Goal: Task Accomplishment & Management: Use online tool/utility

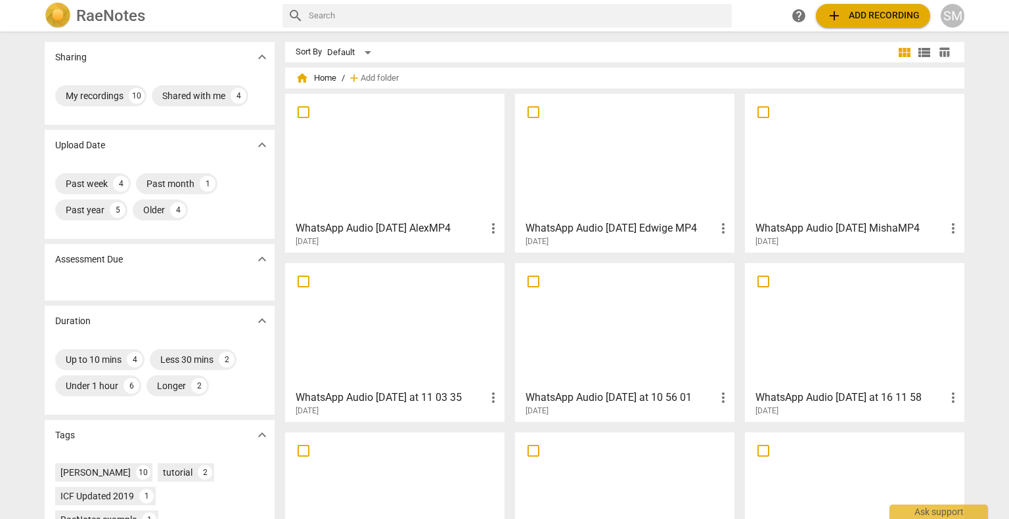
click at [397, 175] on div at bounding box center [395, 157] width 210 height 116
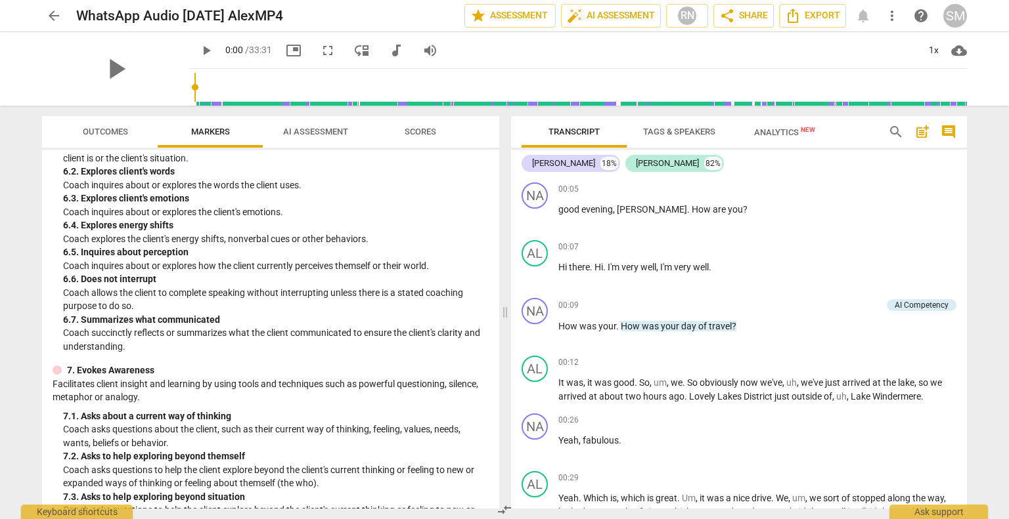
scroll to position [875, 0]
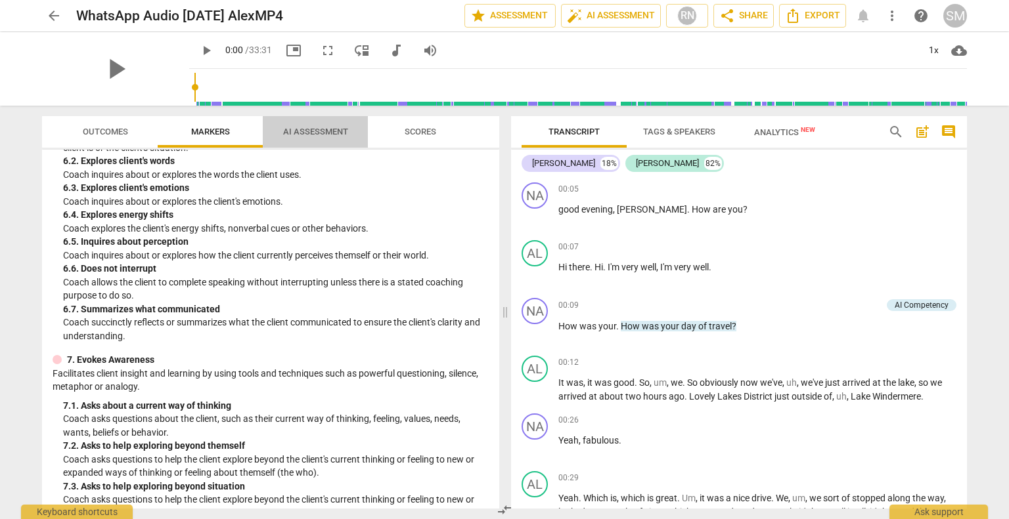
click at [312, 127] on span "AI Assessment" at bounding box center [315, 132] width 65 height 10
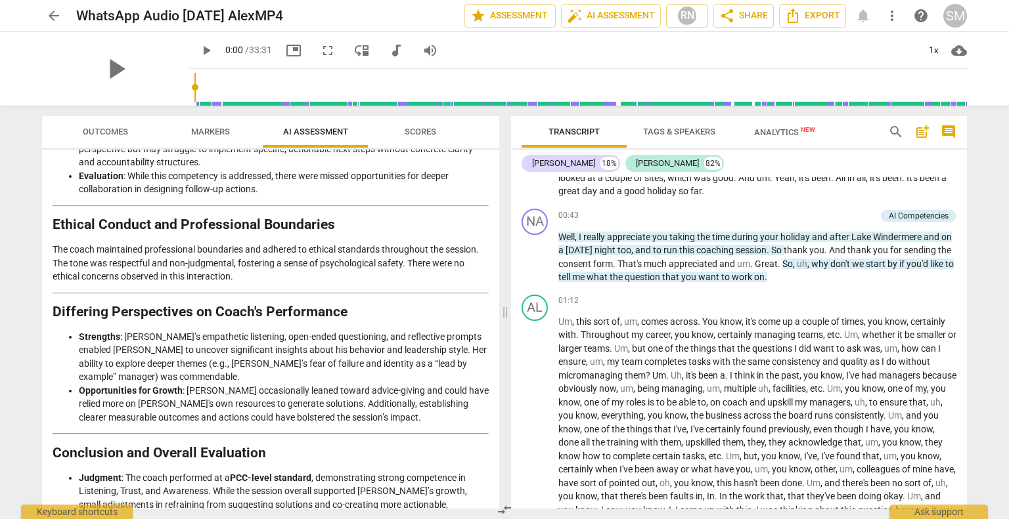
scroll to position [496, 0]
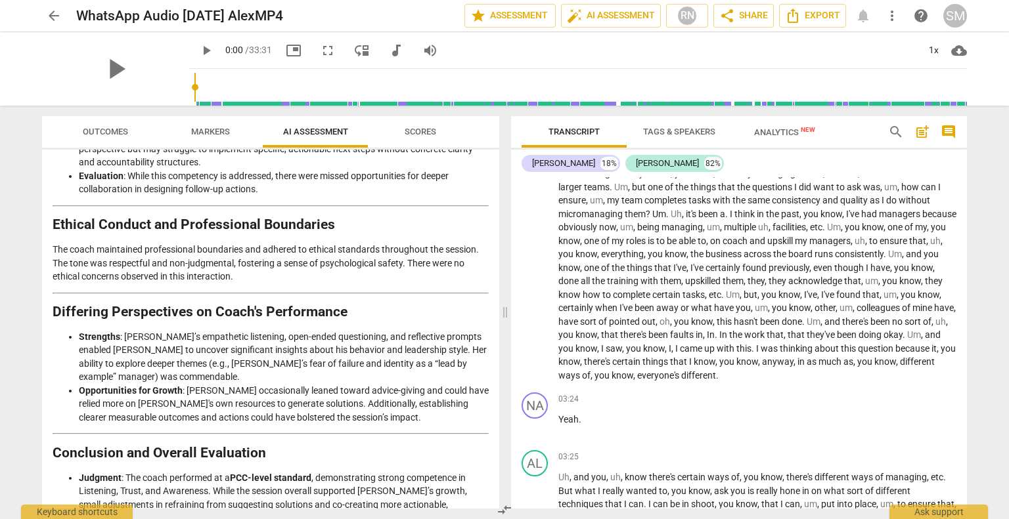
drag, startPoint x: 961, startPoint y: 205, endPoint x: 951, endPoint y: 167, distance: 38.9
click at [951, 167] on div "[PERSON_NAME] 18% [PERSON_NAME] 82% NA play_arrow pause 00:05 + Add competency …" at bounding box center [739, 329] width 456 height 359
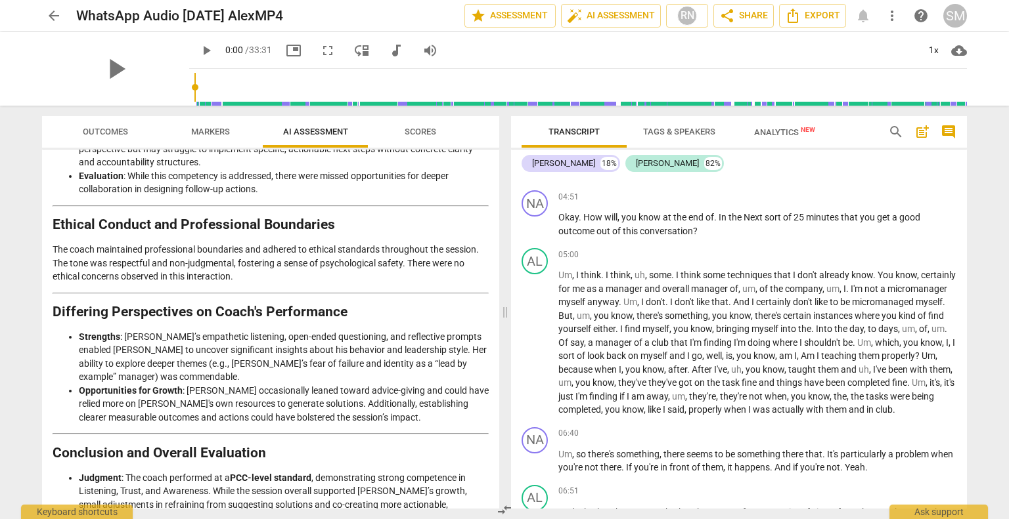
scroll to position [1165, 0]
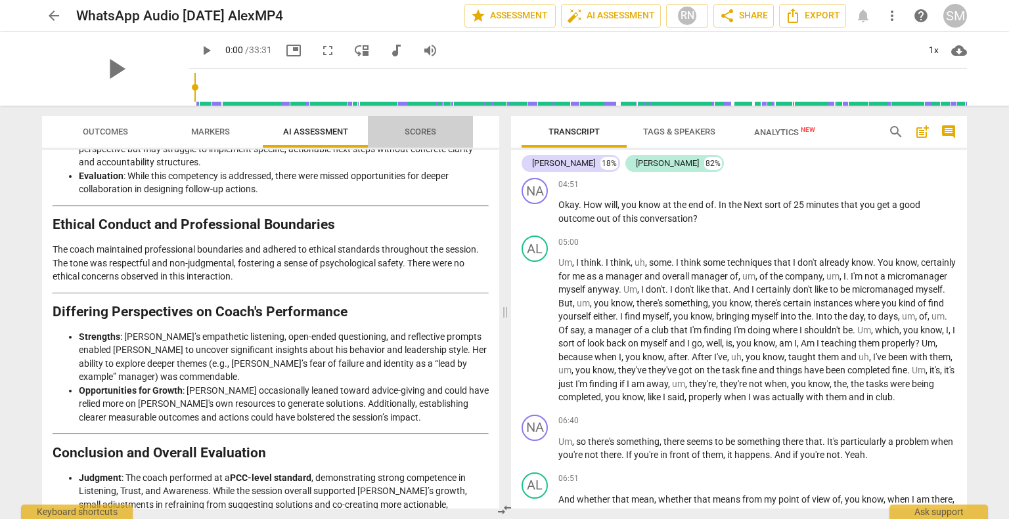
click at [416, 137] on span "Scores" at bounding box center [420, 132] width 63 height 18
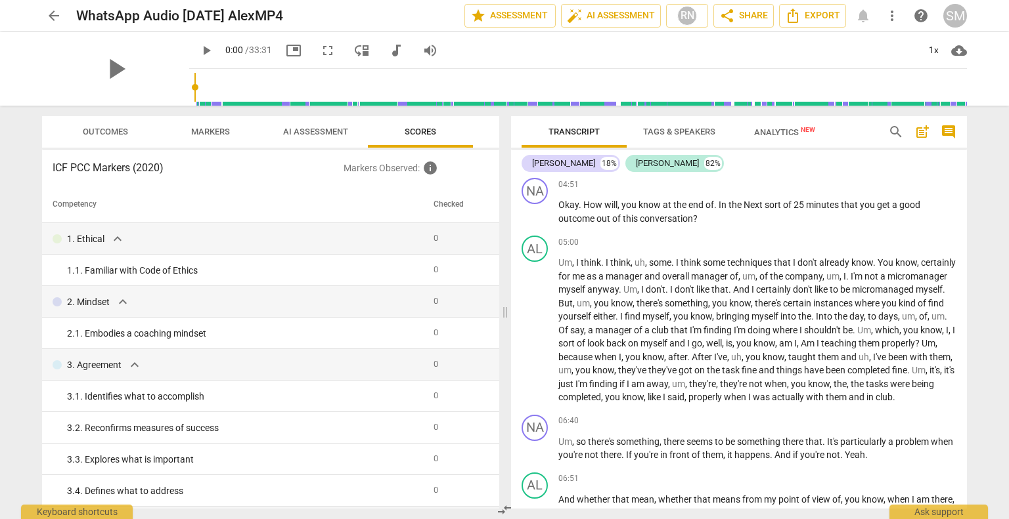
click at [121, 128] on span "Outcomes" at bounding box center [105, 132] width 45 height 10
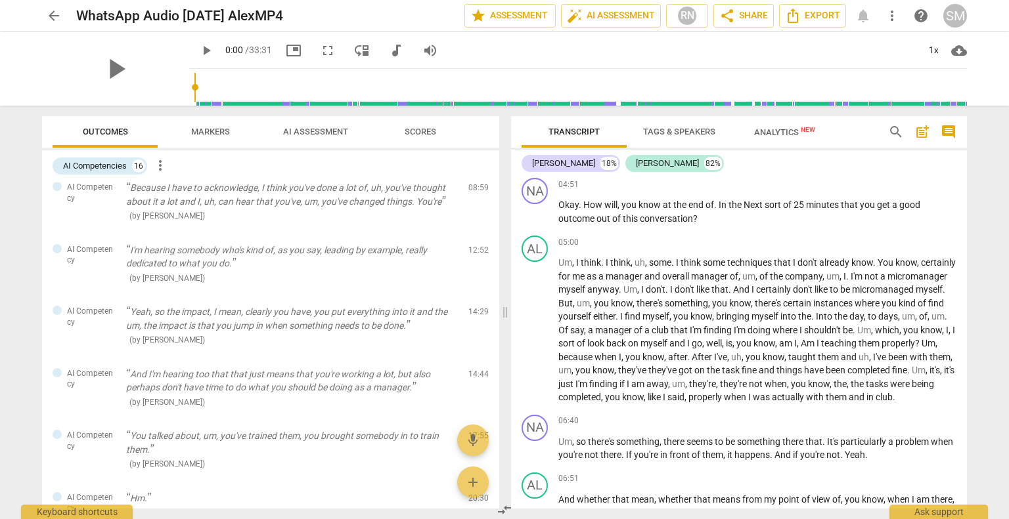
scroll to position [0, 0]
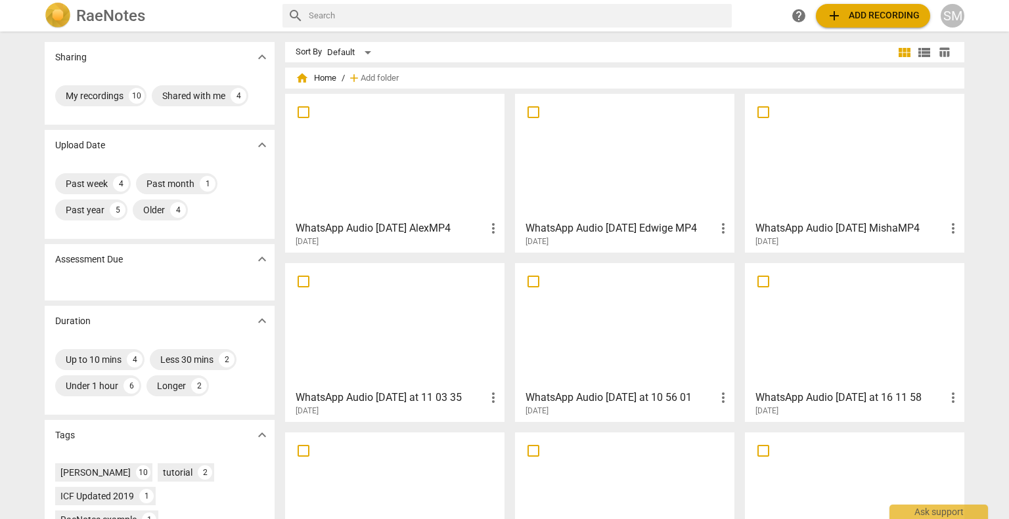
click at [609, 154] on div at bounding box center [624, 157] width 210 height 116
click at [833, 146] on div at bounding box center [854, 157] width 210 height 116
click at [376, 359] on div at bounding box center [395, 326] width 210 height 116
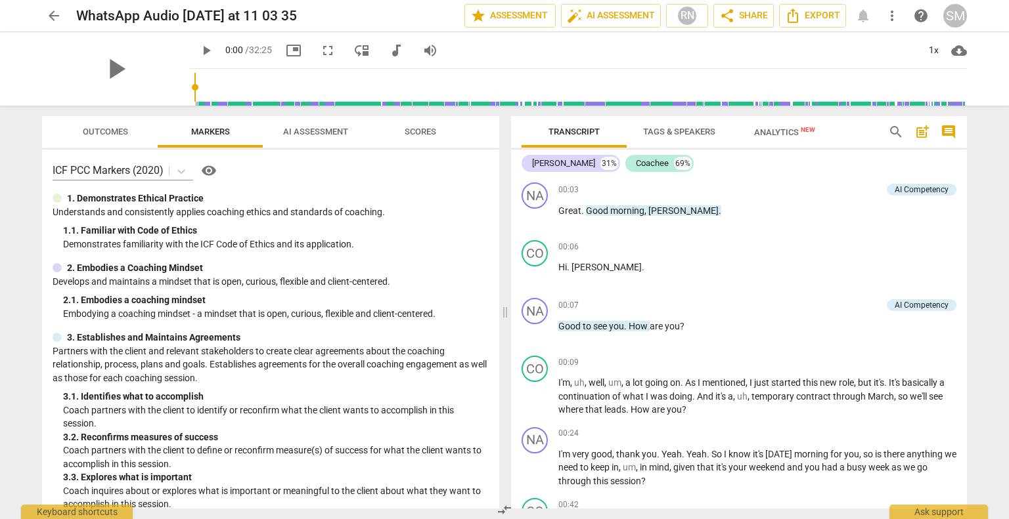
click at [309, 127] on span "AI Assessment" at bounding box center [315, 132] width 65 height 10
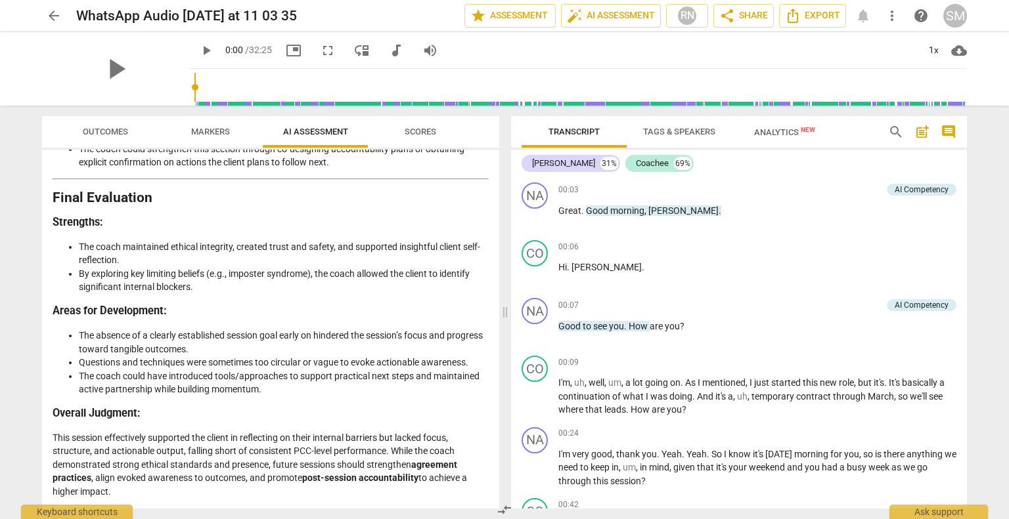
scroll to position [2739, 0]
